Goal: Information Seeking & Learning: Learn about a topic

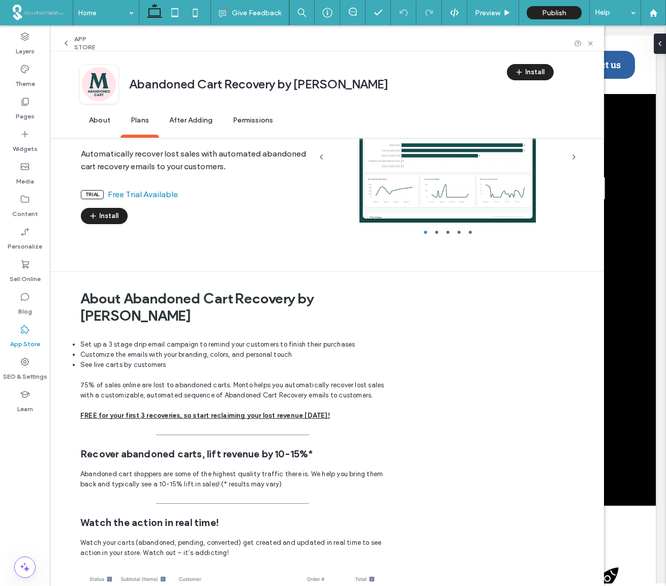
scroll to position [1638, 0]
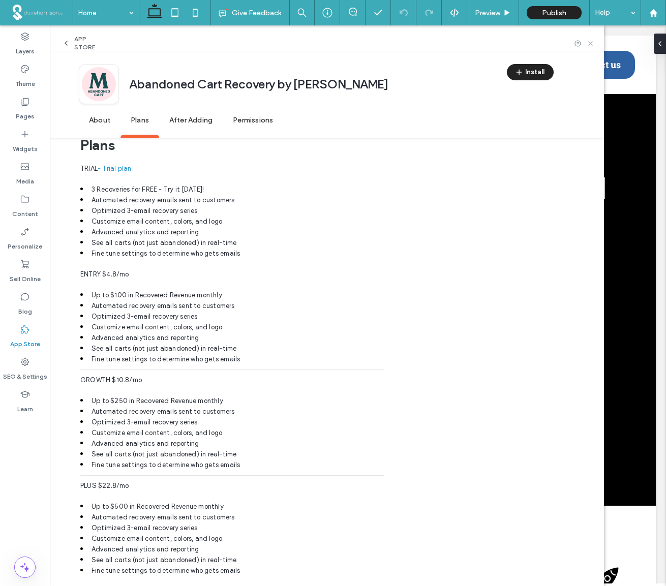
click at [590, 45] on icon at bounding box center [591, 44] width 8 height 8
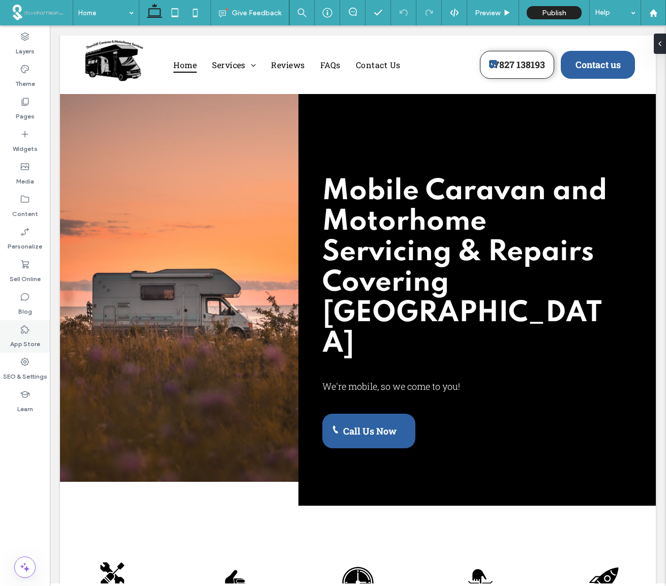
click at [29, 334] on icon at bounding box center [25, 329] width 10 height 10
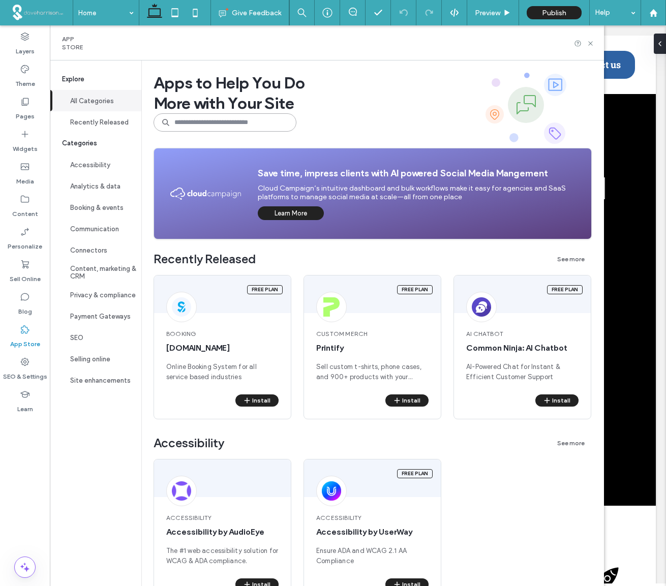
click at [192, 124] on input at bounding box center [225, 122] width 143 height 18
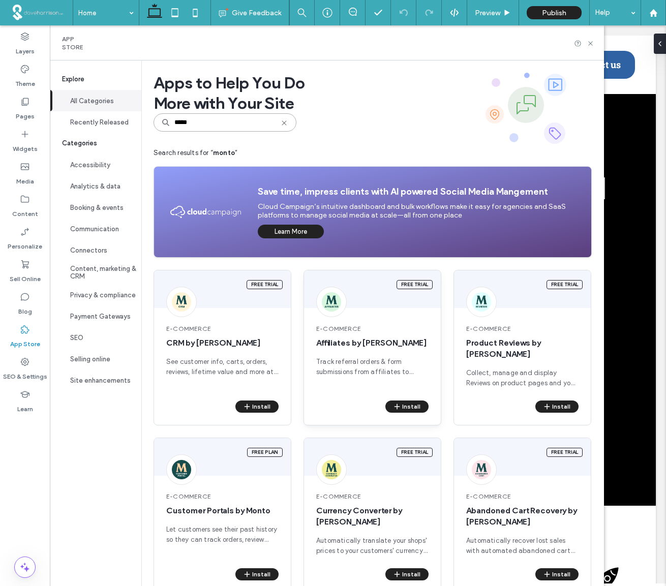
scroll to position [12, 0]
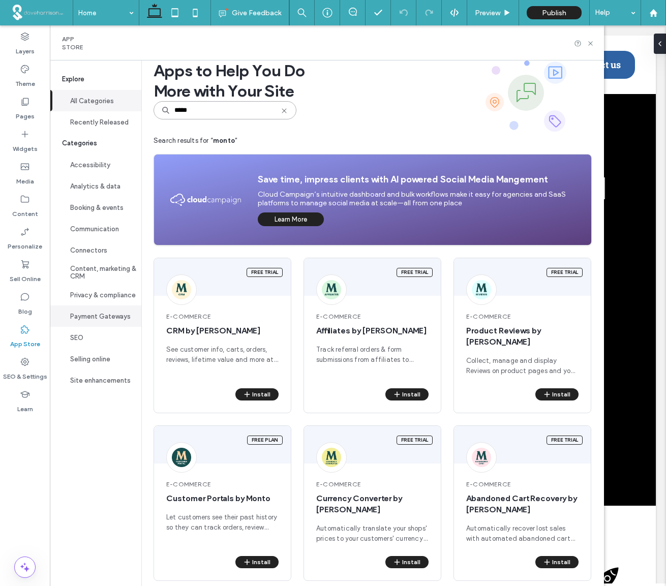
type input "*****"
click at [109, 320] on button "Payment Gateways" at bounding box center [96, 316] width 92 height 21
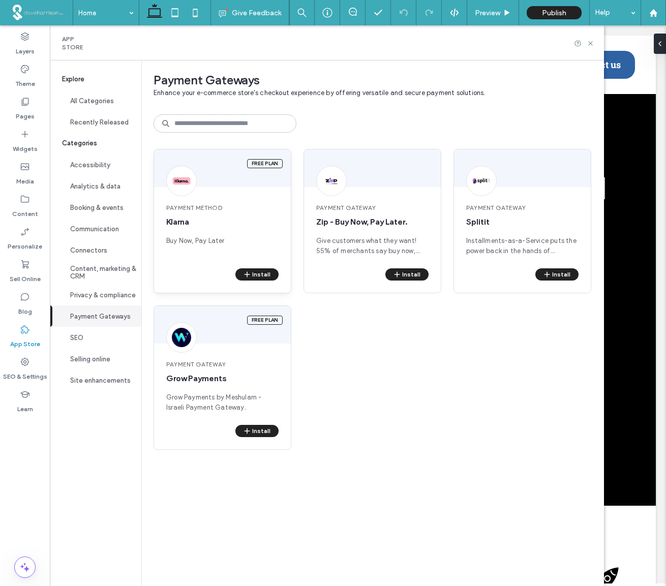
click at [202, 225] on span "Klarna" at bounding box center [222, 222] width 112 height 11
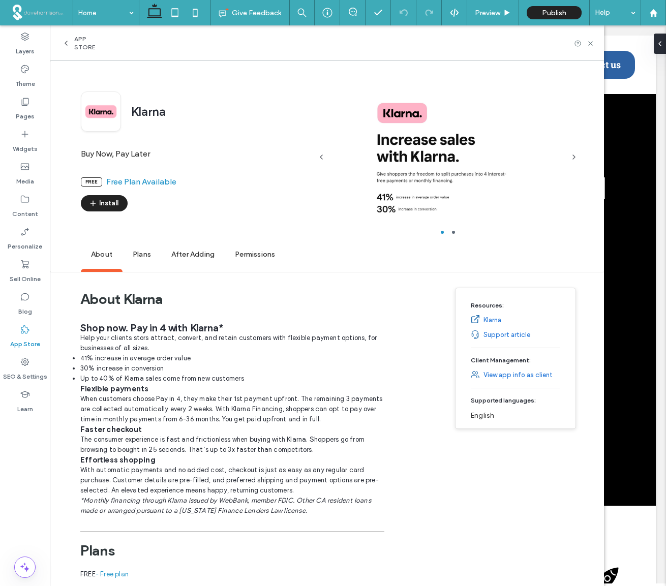
click at [137, 253] on span "Plans" at bounding box center [142, 255] width 39 height 28
click at [69, 44] on icon at bounding box center [66, 43] width 8 height 8
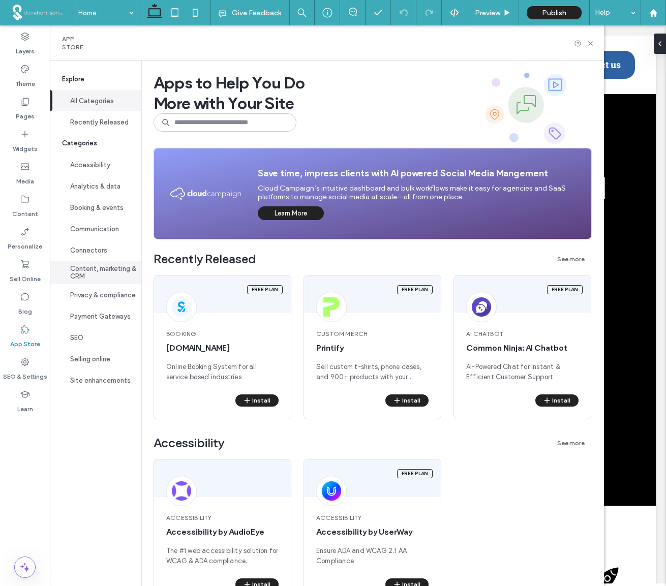
click at [90, 271] on button "Content, marketing & CRM" at bounding box center [96, 272] width 92 height 23
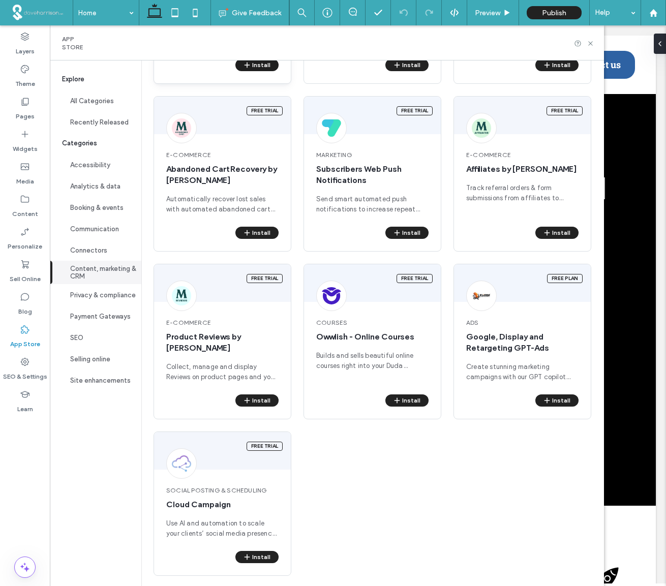
scroll to position [216, 0]
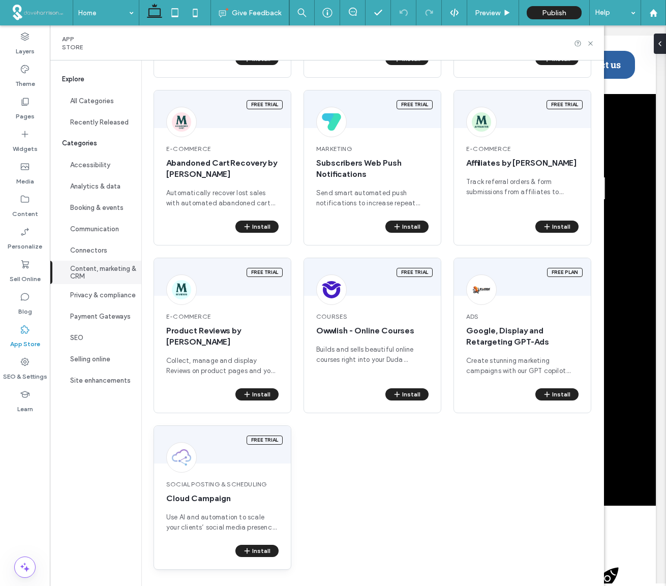
click at [217, 484] on span "Social Posting & Scheduling" at bounding box center [222, 484] width 112 height 9
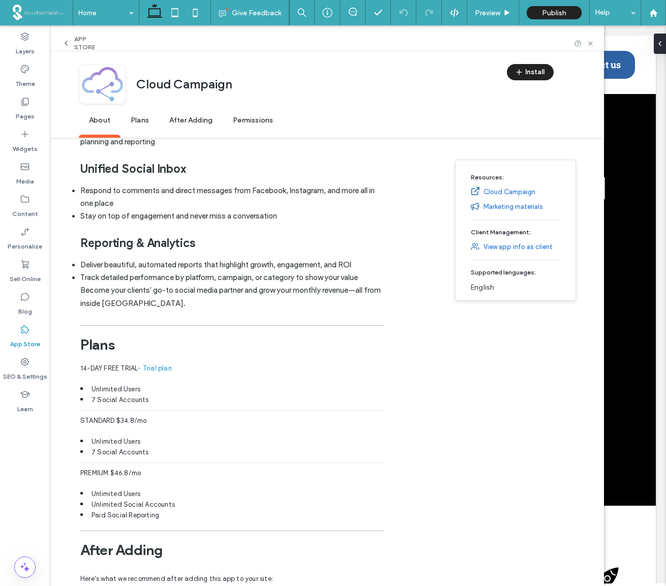
scroll to position [651, 0]
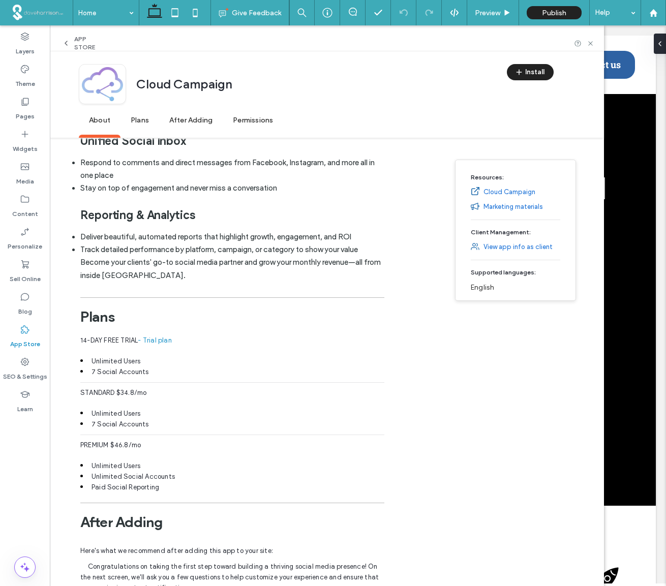
click at [26, 330] on icon at bounding box center [25, 329] width 10 height 10
click at [25, 330] on icon at bounding box center [25, 329] width 10 height 10
click at [66, 43] on icon at bounding box center [66, 43] width 8 height 8
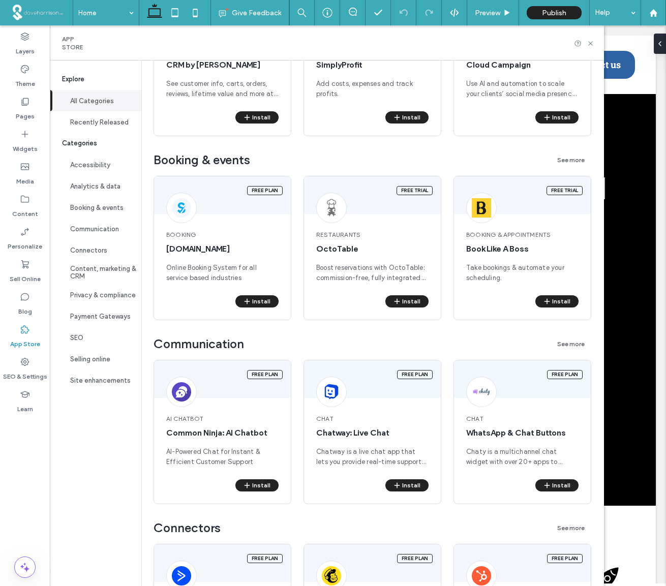
scroll to position [0, 0]
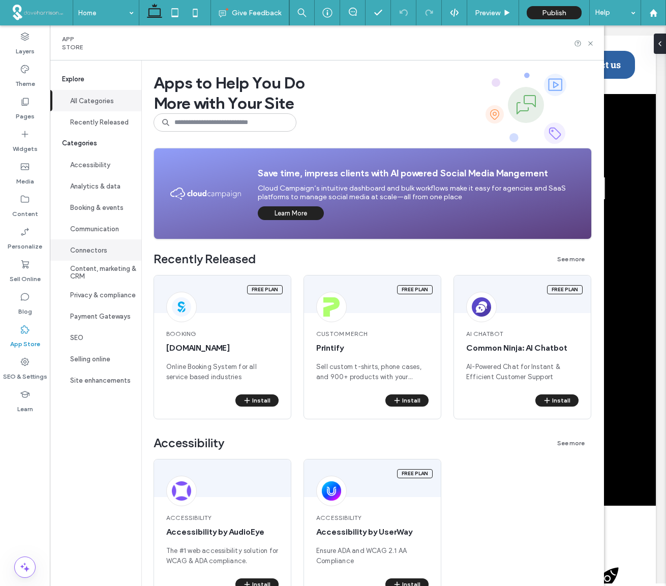
click at [81, 249] on button "Connectors" at bounding box center [96, 250] width 92 height 21
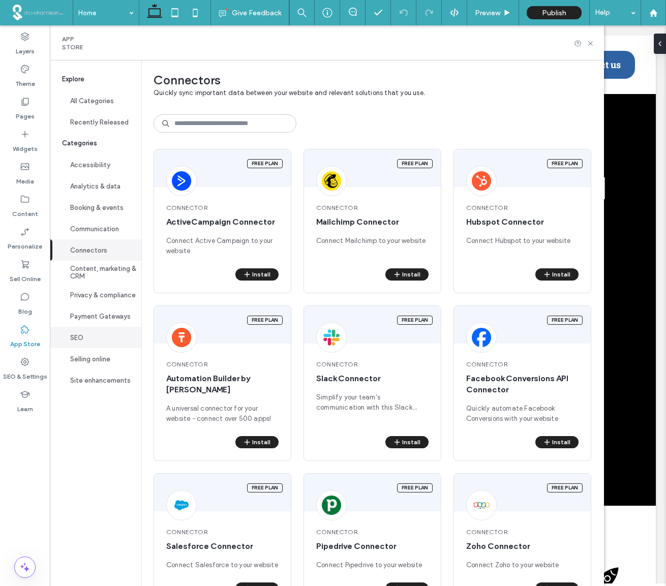
click at [79, 338] on button "SEO" at bounding box center [96, 337] width 92 height 21
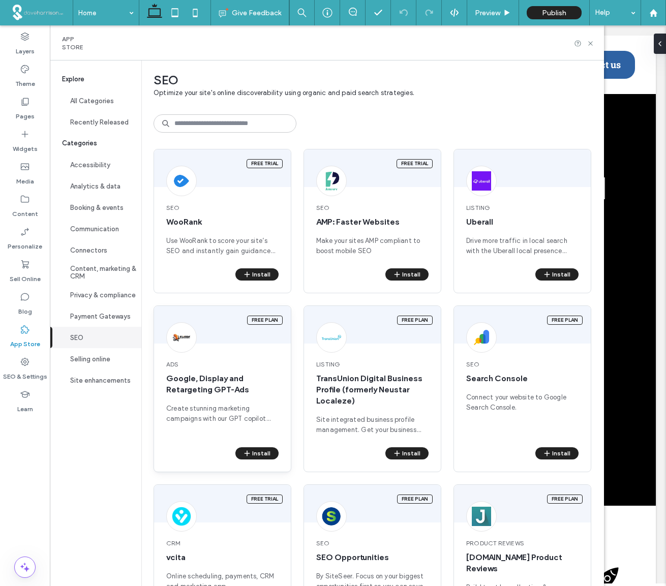
scroll to position [59, 0]
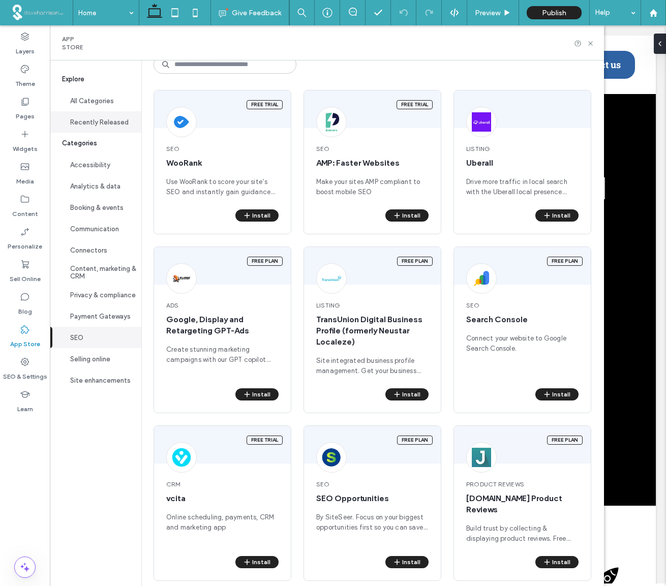
click at [108, 124] on button "Recently Released" at bounding box center [96, 121] width 92 height 21
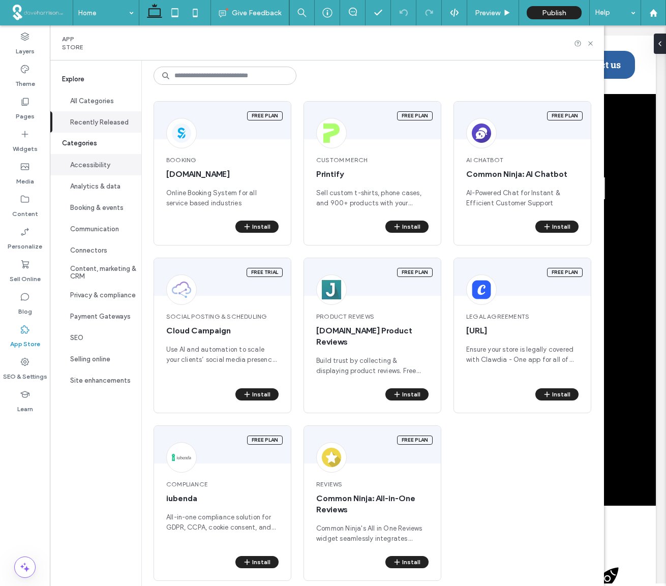
click at [88, 163] on button "Accessibility" at bounding box center [96, 164] width 92 height 21
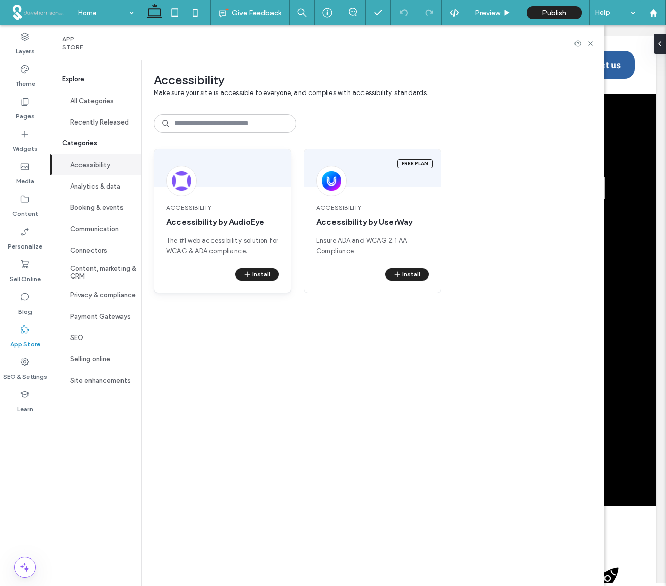
click at [236, 199] on div "Accessibility Accessibility by AudioEye The #1 web accessibility solution for W…" at bounding box center [222, 229] width 137 height 77
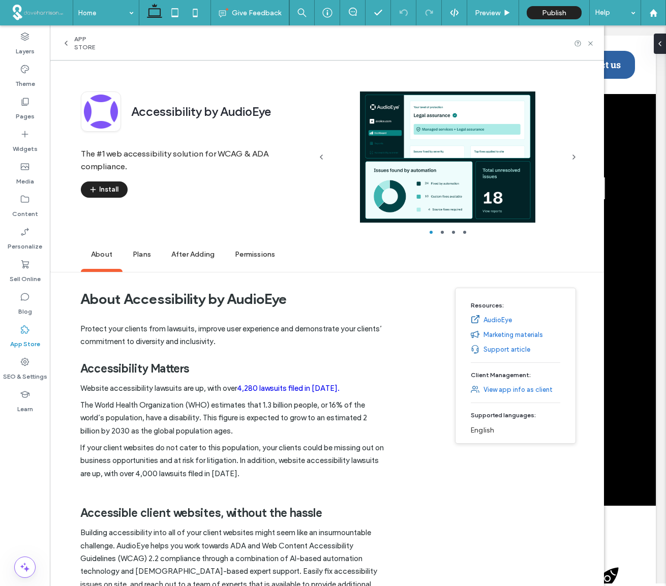
click at [139, 253] on span "Plans" at bounding box center [142, 255] width 39 height 28
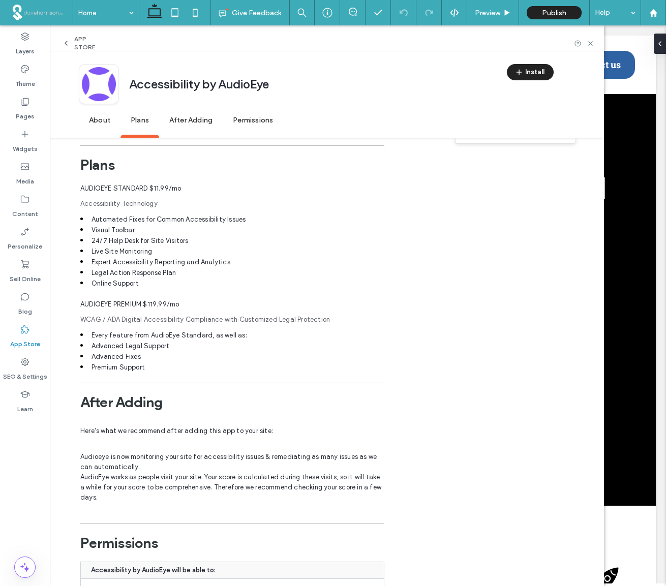
scroll to position [704, 0]
